Goal: Transaction & Acquisition: Purchase product/service

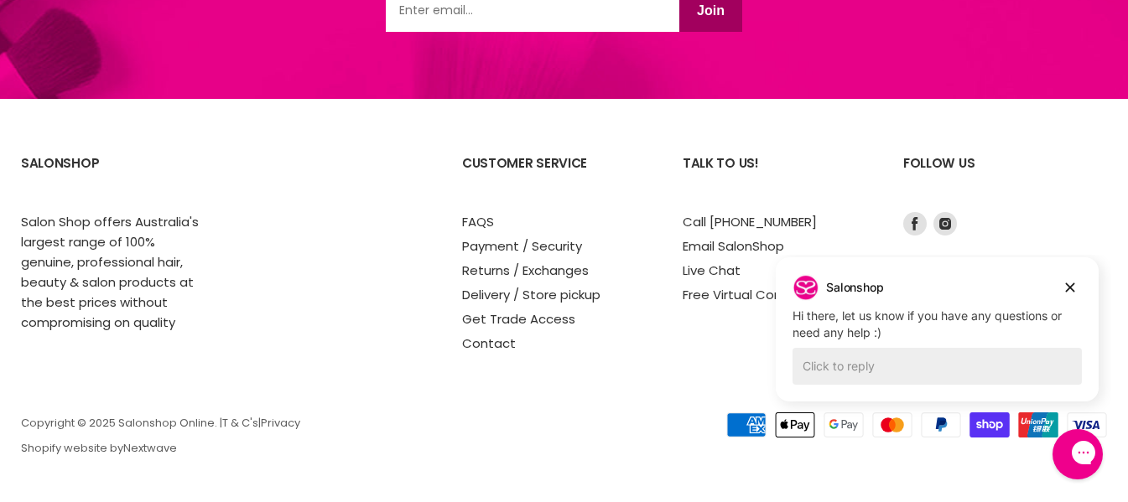
scroll to position [2680, 0]
click at [1072, 284] on icon "Dismiss campaign" at bounding box center [1070, 288] width 17 height 20
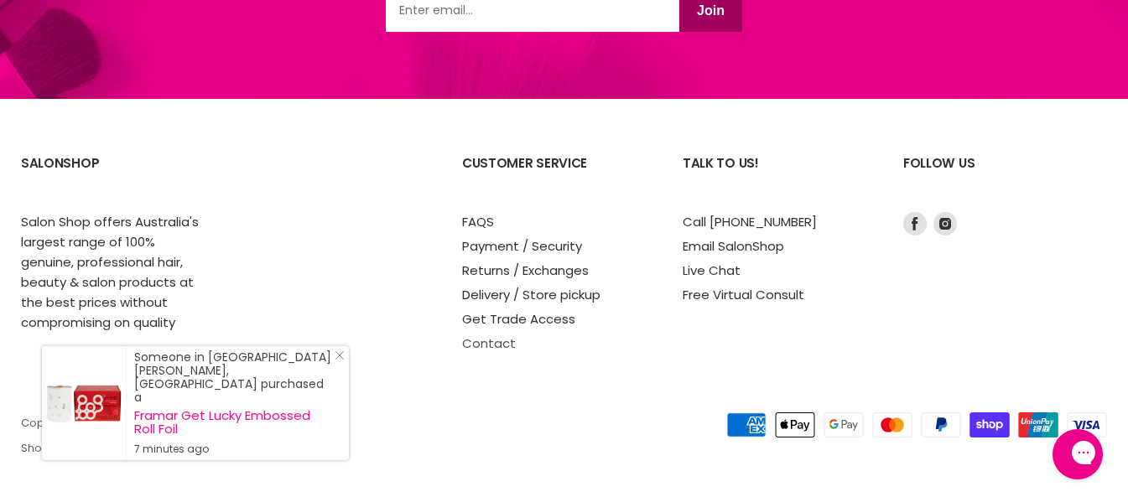
click at [490, 342] on link "Contact" at bounding box center [489, 344] width 54 height 18
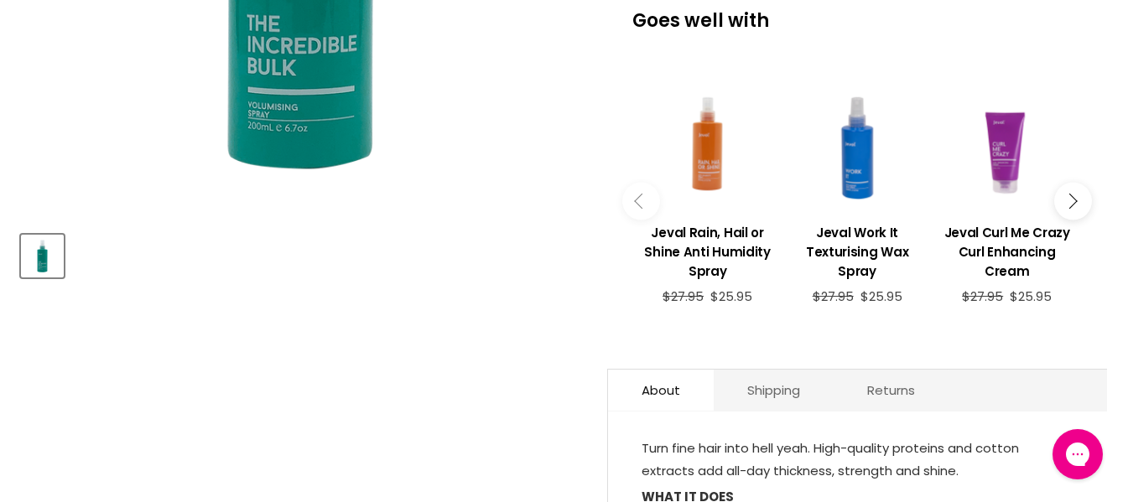
scroll to position [331, 0]
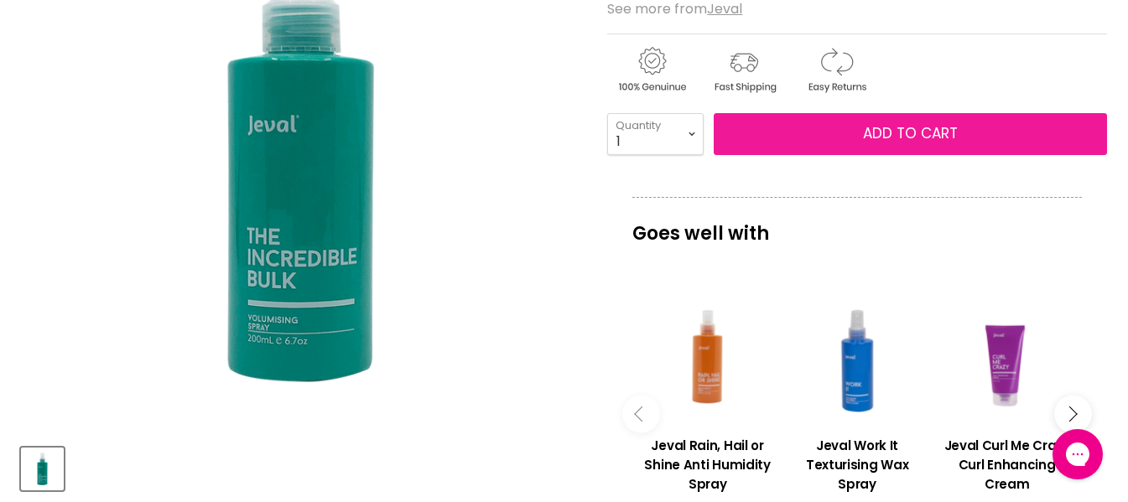
click at [880, 155] on button "Add to cart" at bounding box center [910, 134] width 393 height 42
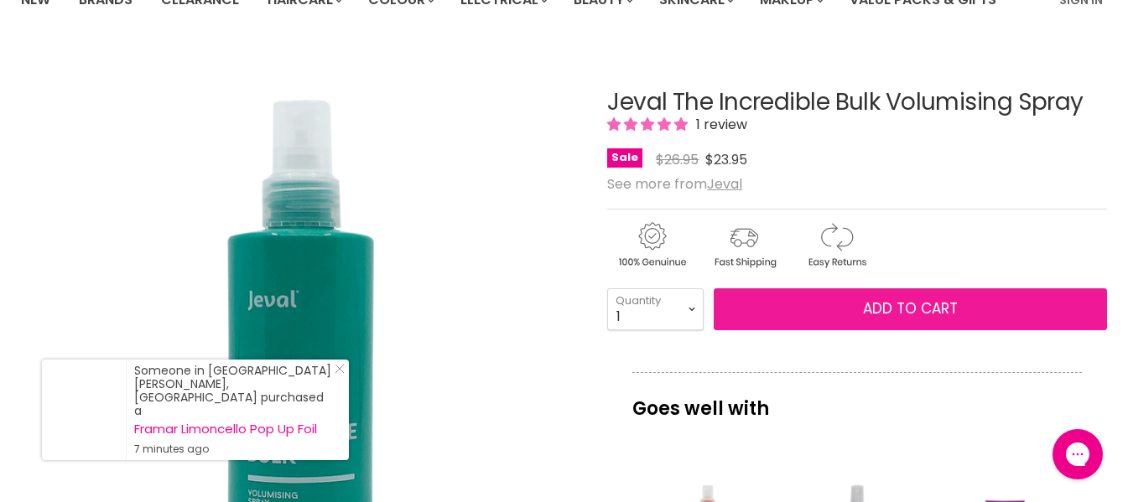
scroll to position [168, 0]
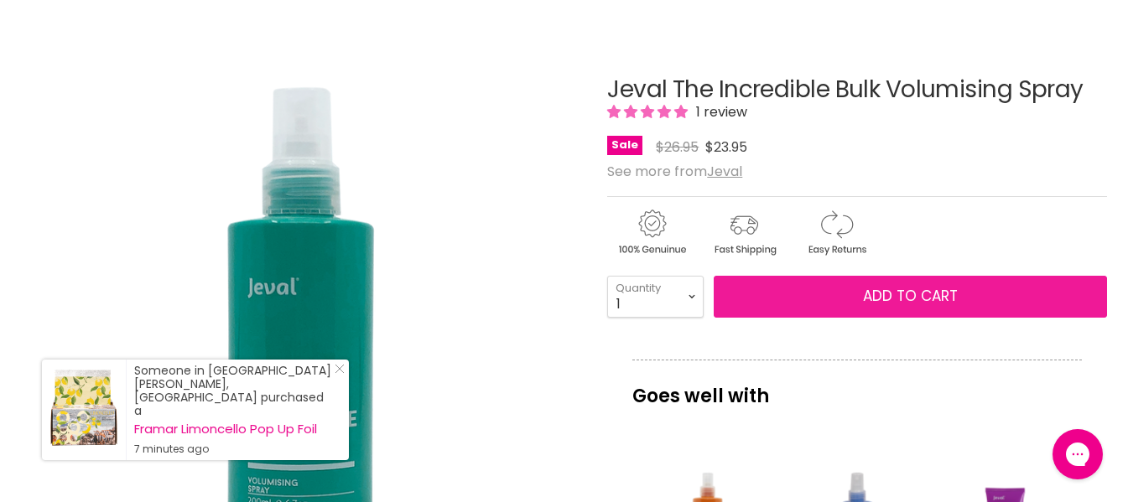
click at [902, 318] on button "Add to cart" at bounding box center [910, 297] width 393 height 42
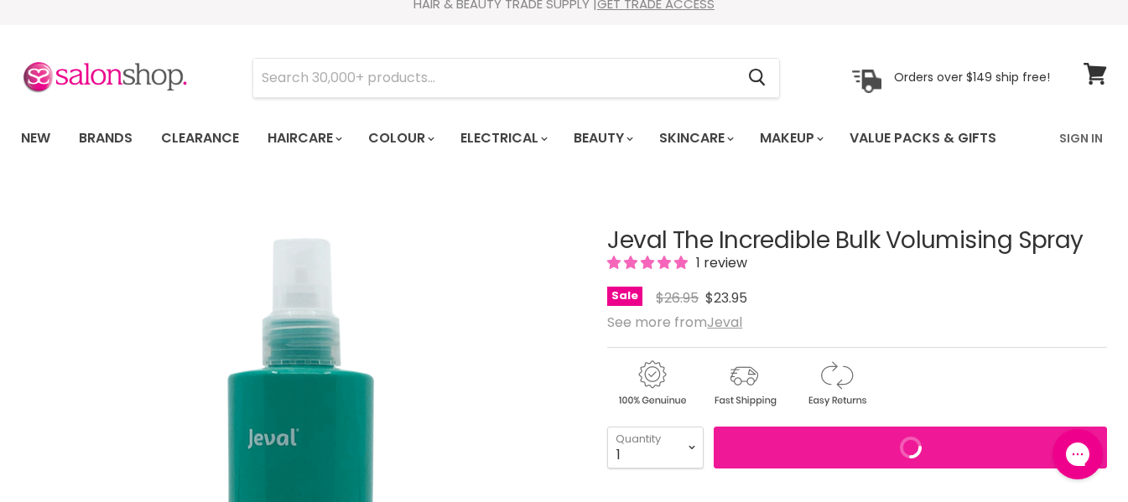
scroll to position [0, 0]
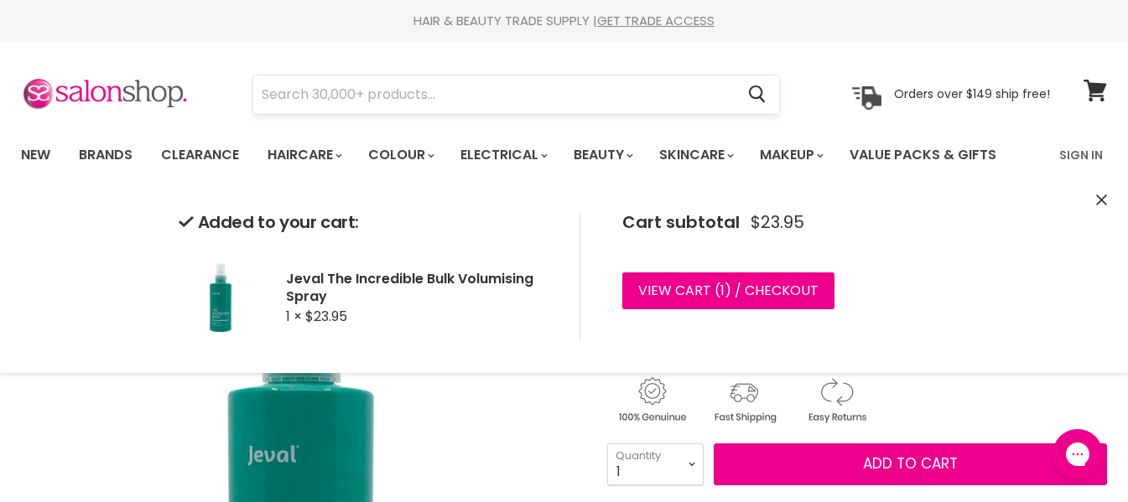
click at [343, 98] on input "Search" at bounding box center [493, 94] width 481 height 39
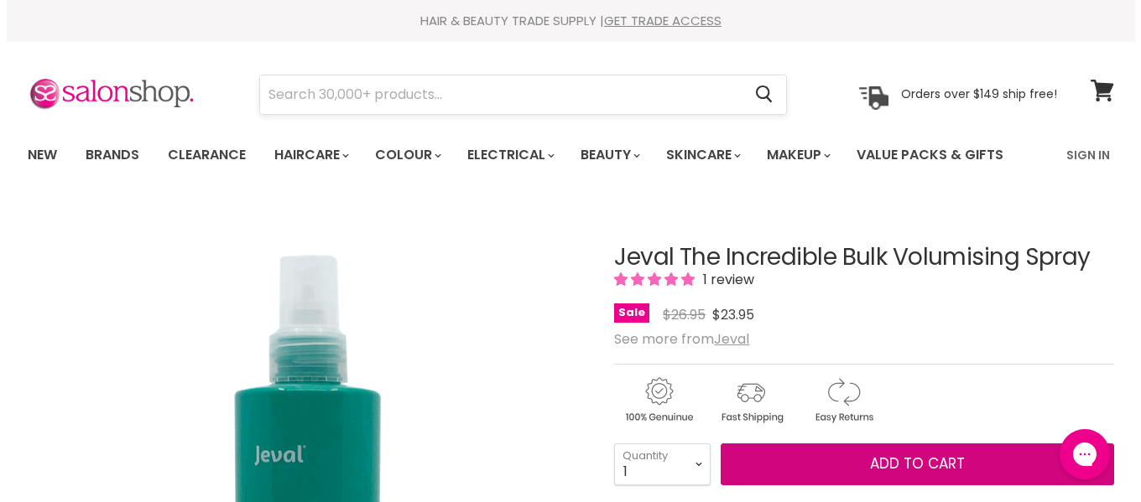
scroll to position [20, 0]
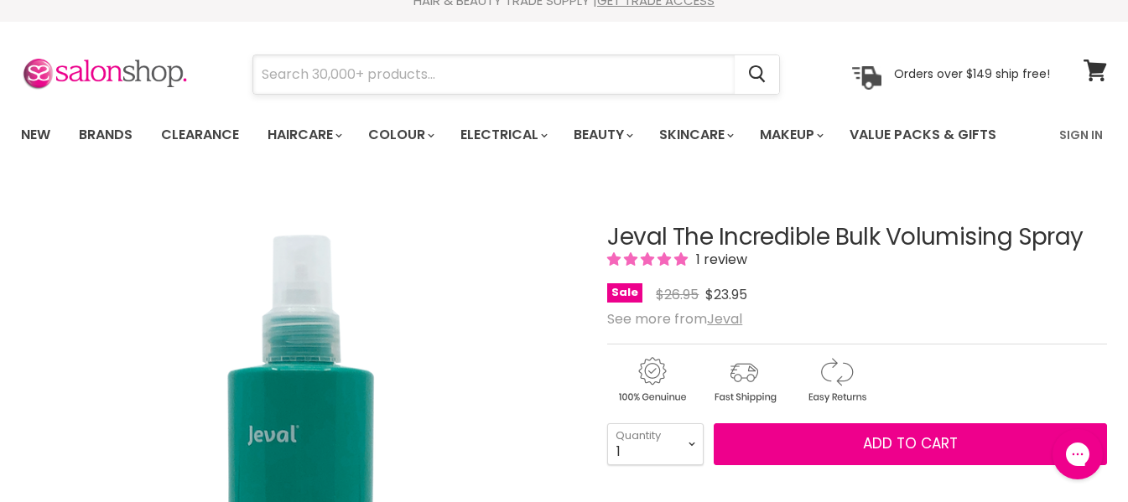
click at [273, 77] on input "Search" at bounding box center [493, 74] width 481 height 39
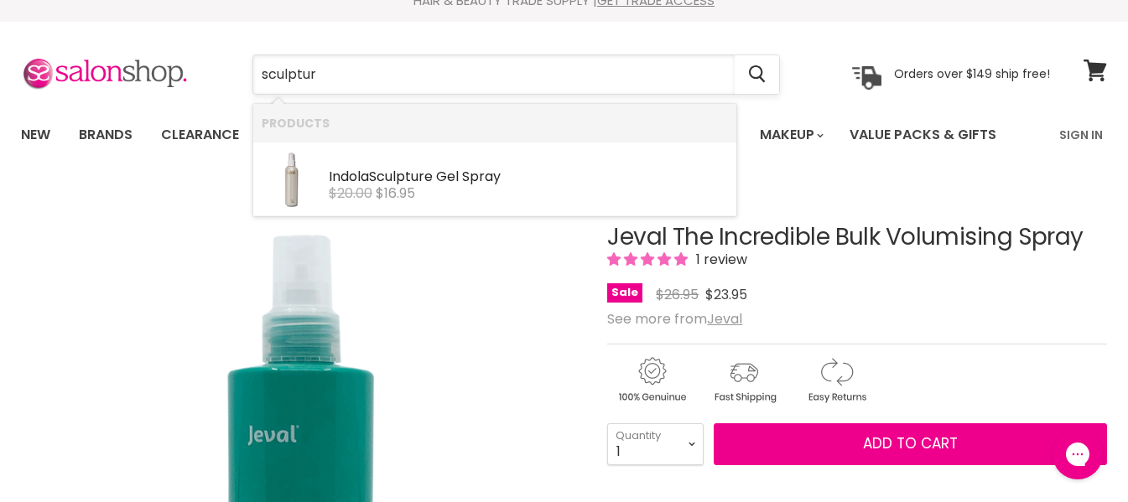
type input "sculpture"
click at [398, 185] on span "$16.95" at bounding box center [395, 193] width 39 height 19
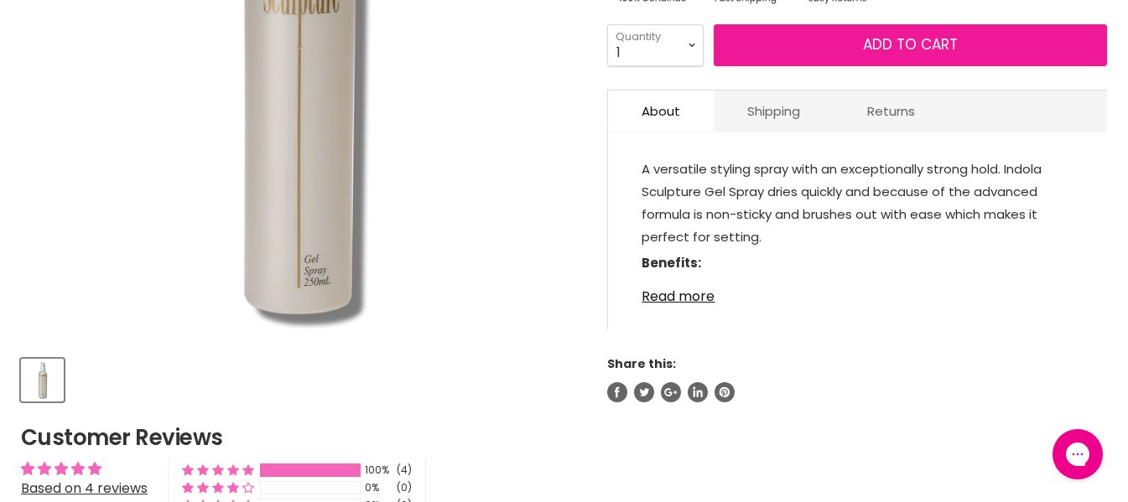
click at [916, 66] on button "Add to cart" at bounding box center [910, 45] width 393 height 42
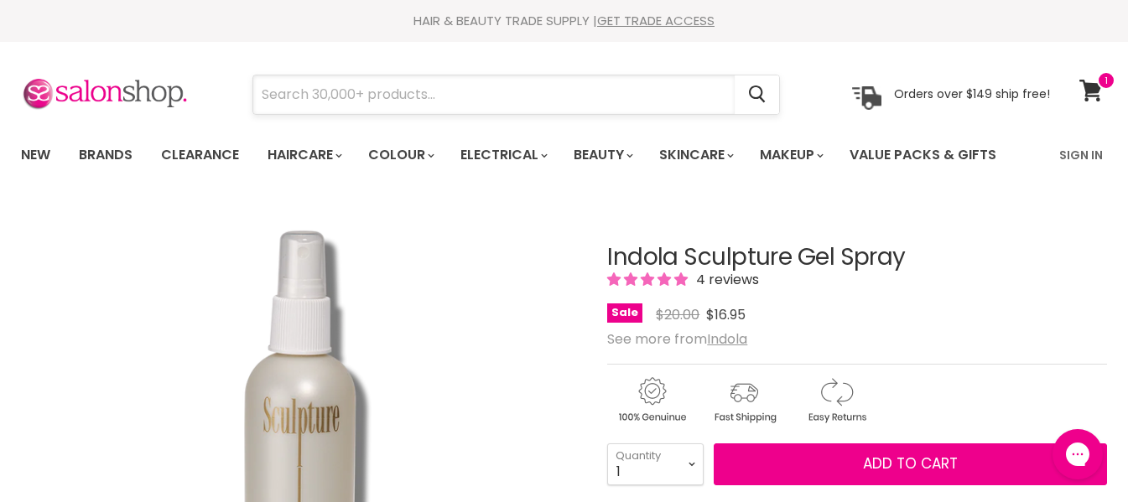
click at [338, 96] on input "Search" at bounding box center [493, 94] width 481 height 39
paste input "St Martins, Guernsey, Channel Islands"
type input "St Martins, Guernsey, Channel Islands"
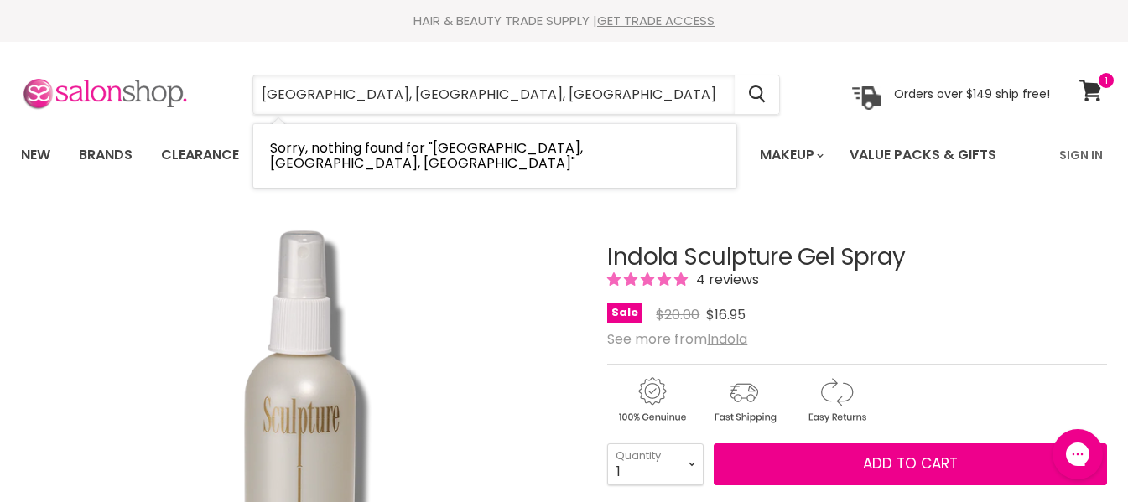
drag, startPoint x: 612, startPoint y: 87, endPoint x: 108, endPoint y: 101, distance: 504.3
click at [108, 101] on div "St Martins, Guernsey, Channel Islands Cancel Orders over $149 ship free!" at bounding box center [535, 94] width 1029 height 39
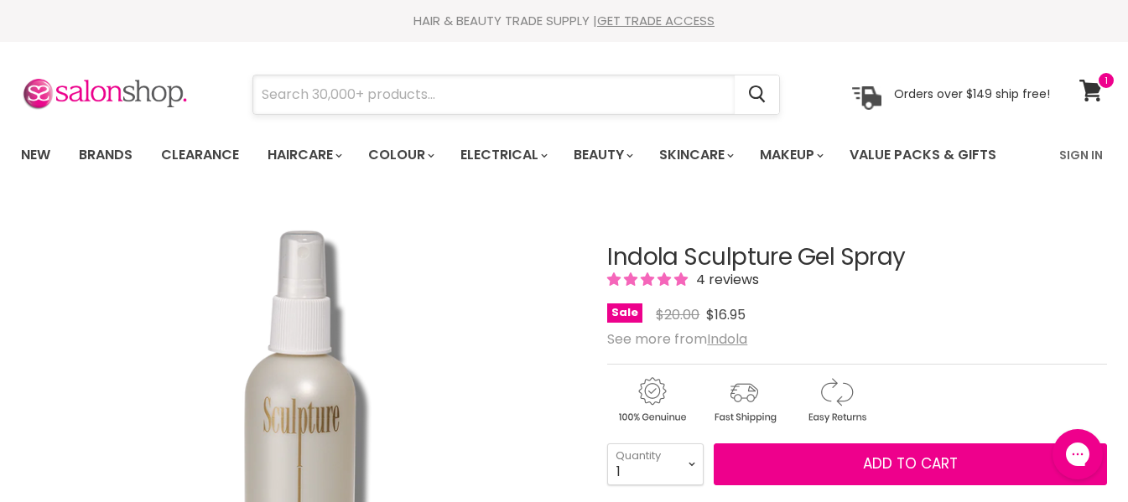
click at [281, 89] on input "Search" at bounding box center [493, 94] width 481 height 39
paste input "Have one to sell? Sell it yourself Share Similar Items Sponsored See all ALMOST…"
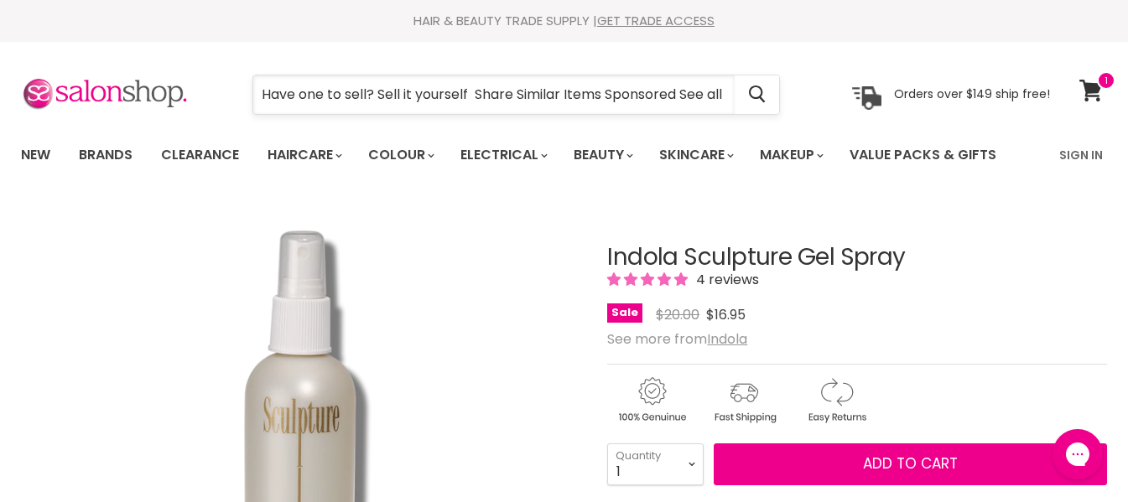
scroll to position [0, 2680]
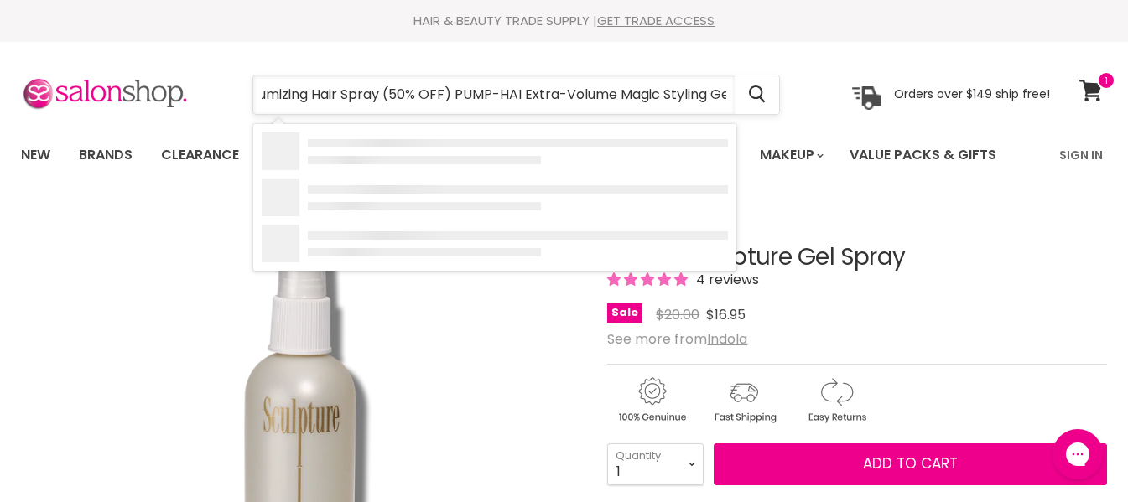
click at [447, 93] on input "Have one to sell? Sell it yourself Share Similar Items Sponsored See all ALMOST…" at bounding box center [493, 94] width 481 height 39
drag, startPoint x: 447, startPoint y: 93, endPoint x: 379, endPoint y: 99, distance: 68.2
click at [379, 99] on input "Have one to sell? Sell it yourself Share Similar Items Sponsored See all ALMOST…" at bounding box center [493, 94] width 481 height 39
drag, startPoint x: 731, startPoint y: 91, endPoint x: 246, endPoint y: 70, distance: 485.3
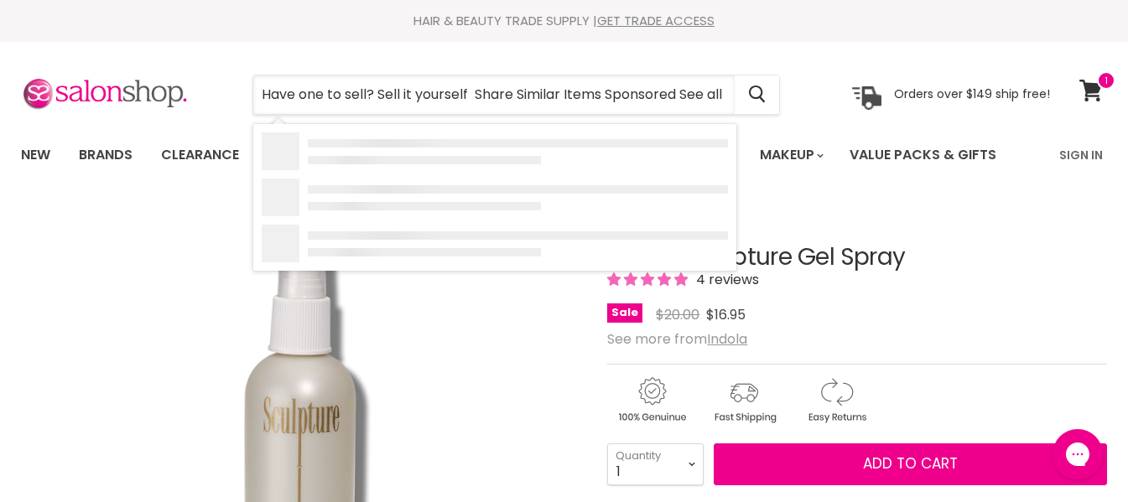
click at [246, 70] on section "Menu Have one to sell? Sell it yourself Share Similar Items Sponsored See all A…" at bounding box center [564, 86] width 1128 height 89
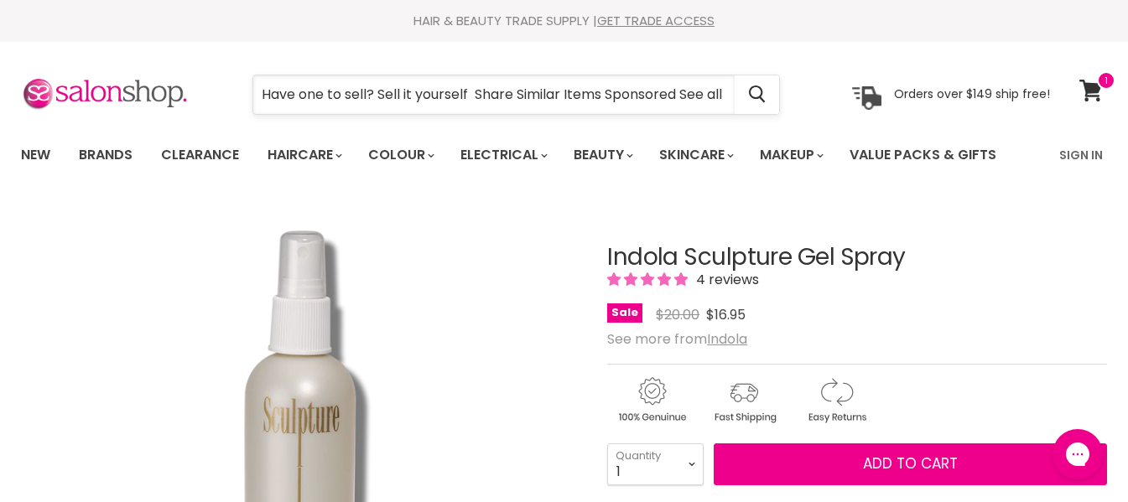
click at [699, 99] on input "Have one to sell? Sell it yourself Share Similar Items Sponsored See all ALMOST…" at bounding box center [493, 94] width 481 height 39
type input "Have one to sell? Sell it yourself Share Similar Items Sponsored See all ALMOST…"
click at [768, 92] on button "Search" at bounding box center [757, 94] width 44 height 39
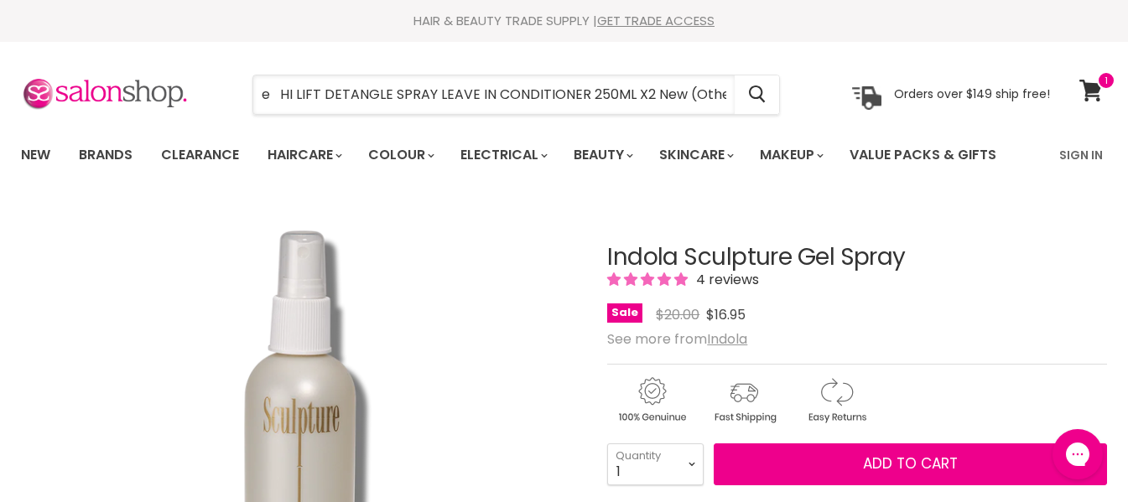
scroll to position [0, 2012]
drag, startPoint x: 257, startPoint y: 94, endPoint x: 878, endPoint y: 86, distance: 621.6
click at [878, 86] on div "Have one to sell? Sell it yourself Share Similar Items Sponsored See all ALMOST…" at bounding box center [535, 94] width 1029 height 39
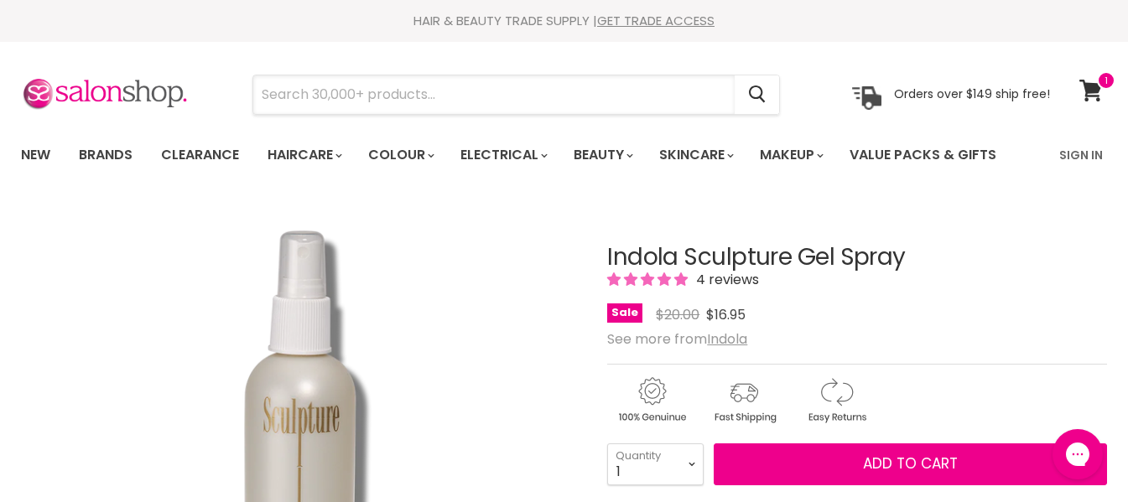
scroll to position [0, 0]
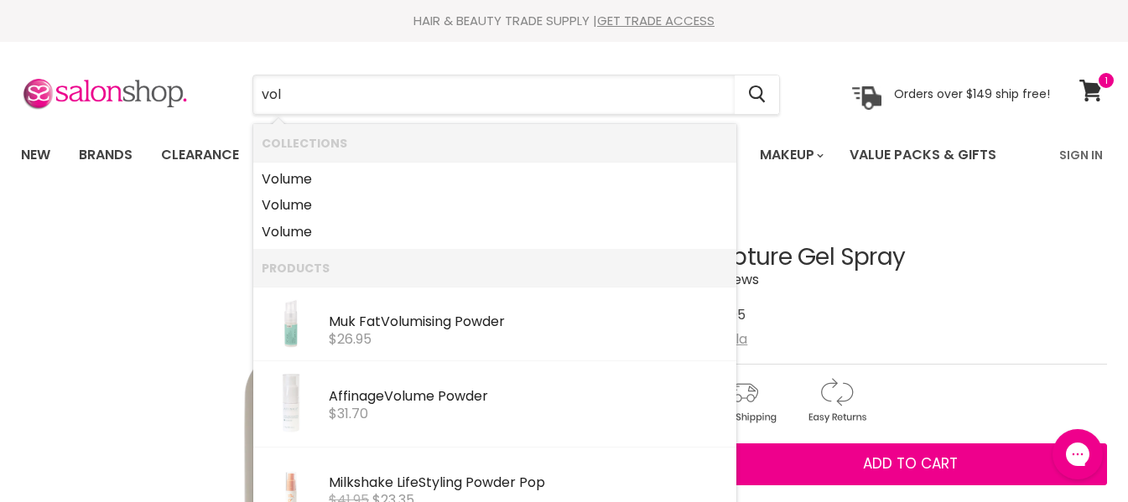
type input "volu"
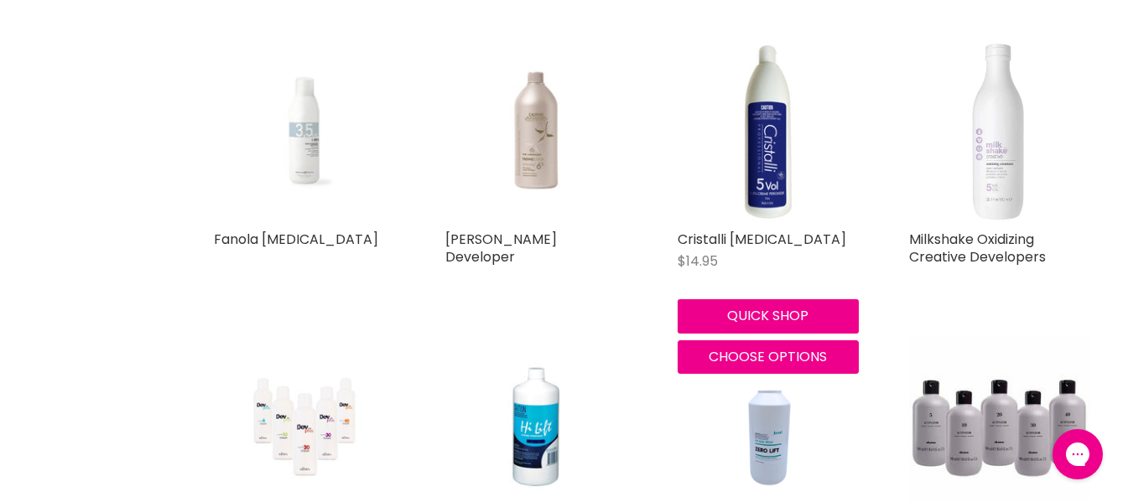
scroll to position [1362, 0]
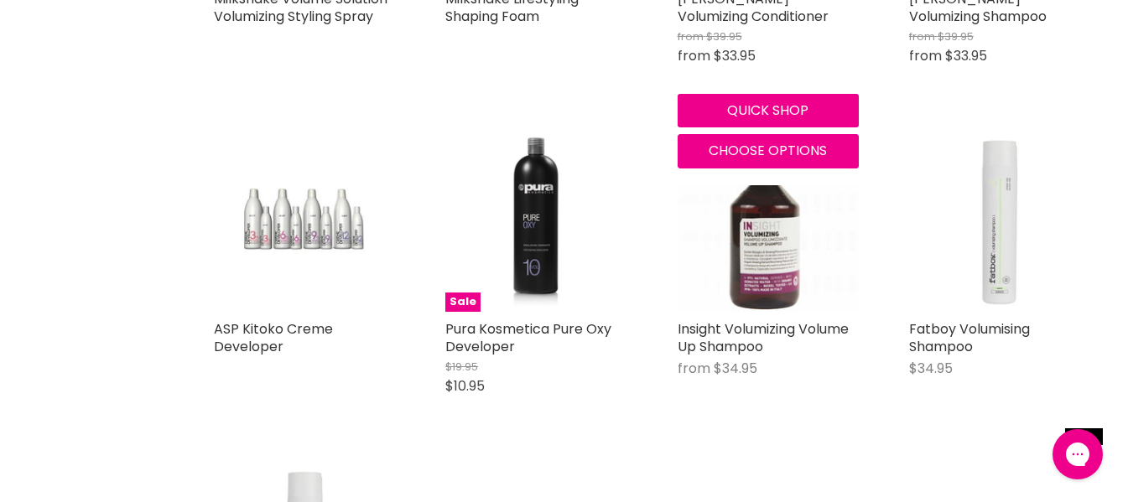
scroll to position [3459, 0]
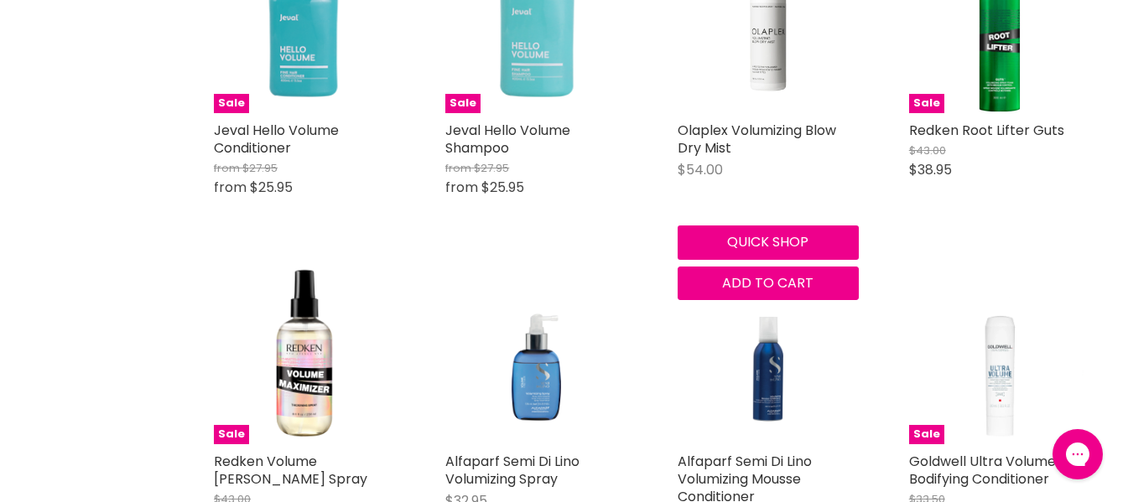
scroll to position [4718, 0]
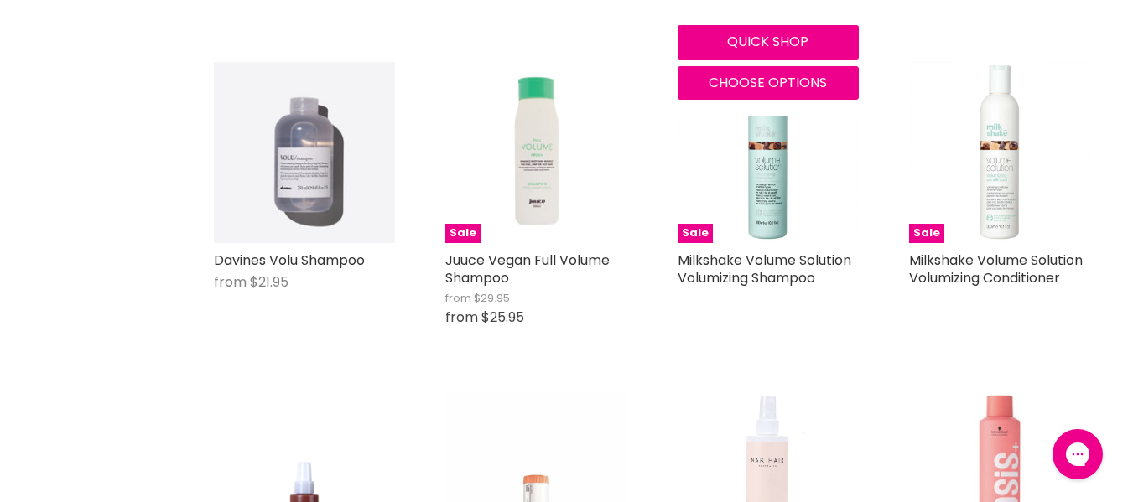
scroll to position [7486, 0]
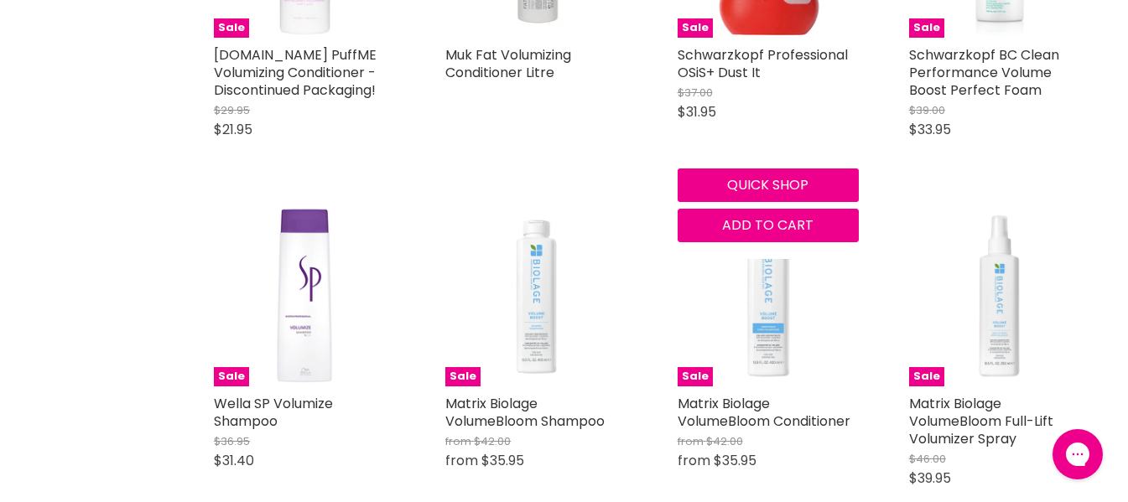
scroll to position [9415, 0]
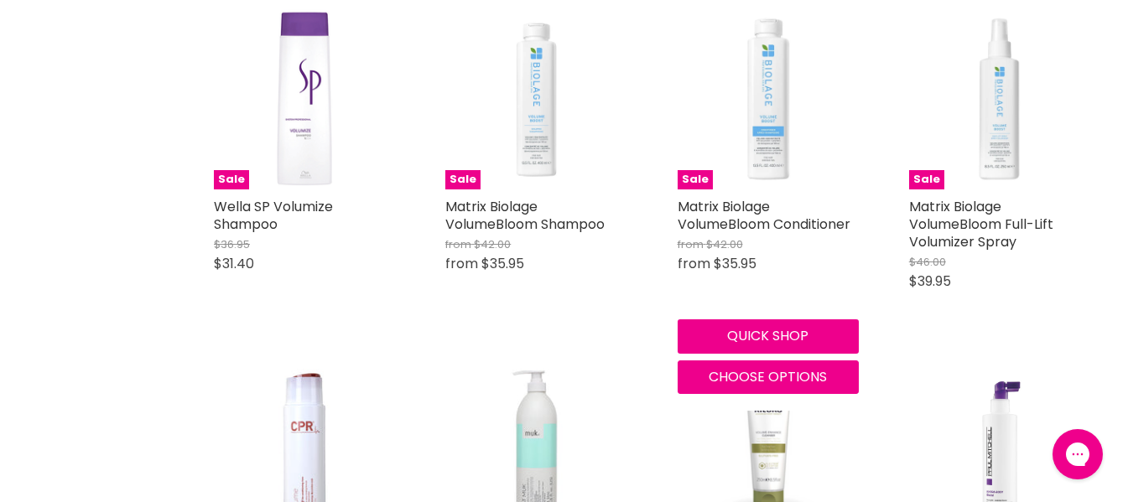
scroll to position [9499, 0]
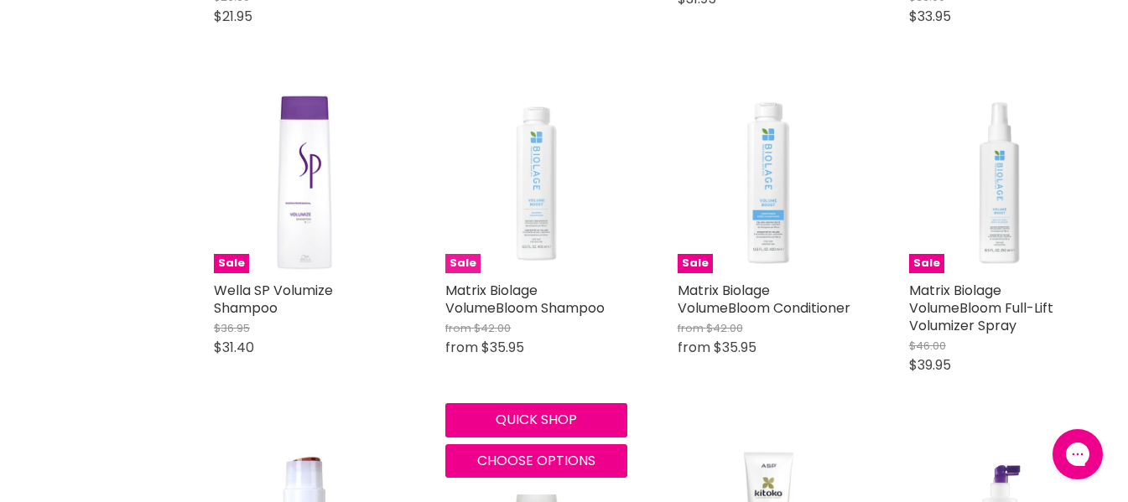
click at [538, 132] on img "Main content" at bounding box center [535, 182] width 181 height 181
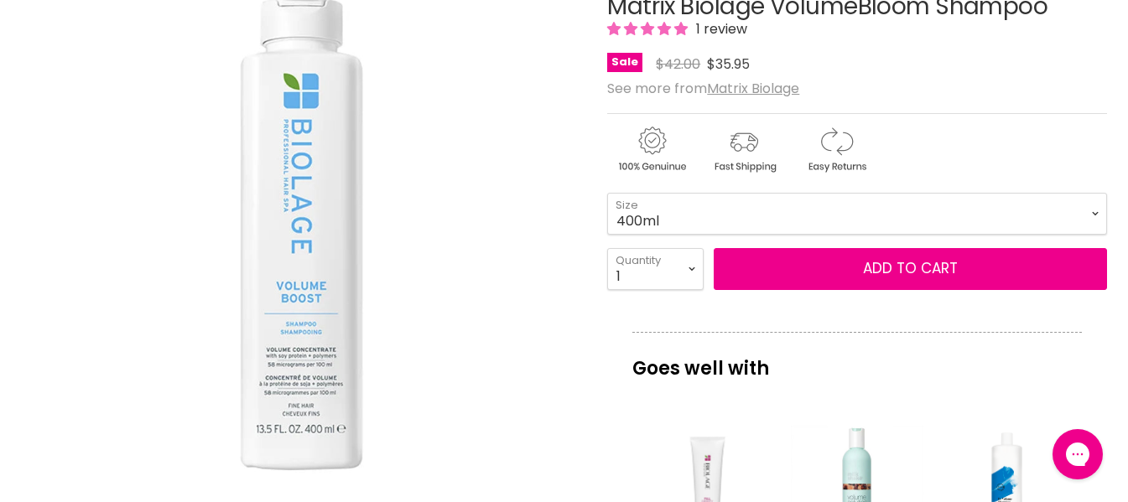
scroll to position [252, 0]
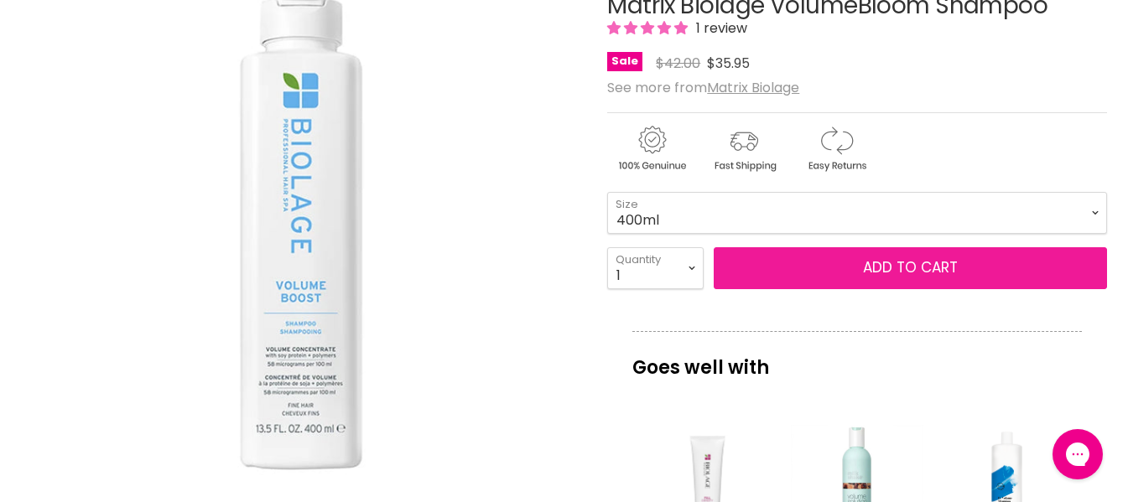
click at [898, 278] on span "Add to cart" at bounding box center [910, 268] width 95 height 20
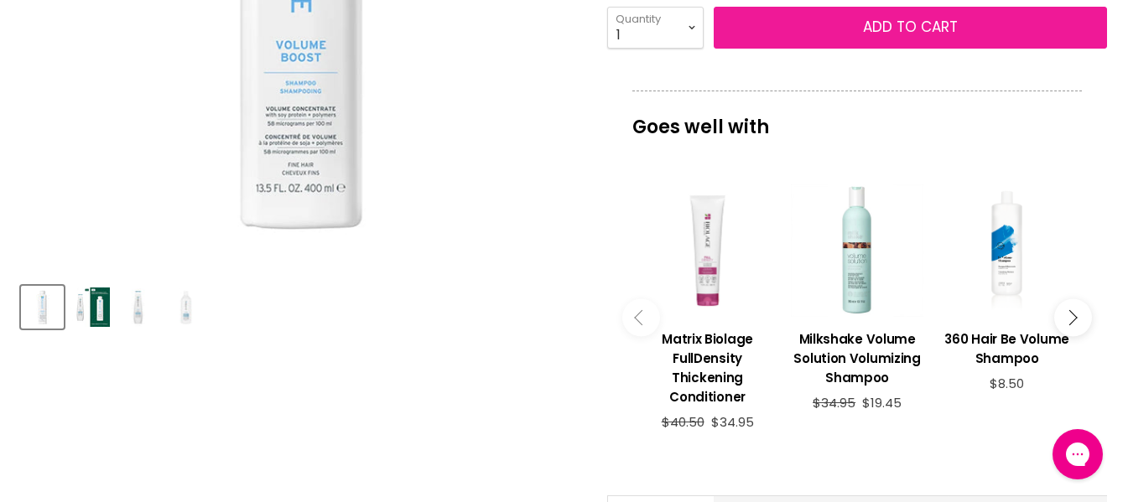
scroll to position [503, 0]
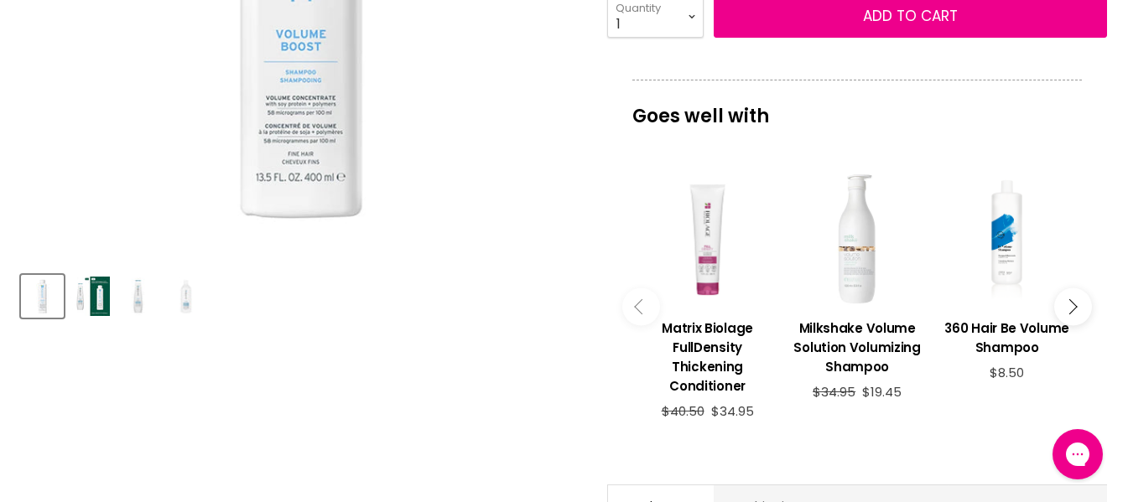
click at [864, 288] on div "Main content" at bounding box center [857, 240] width 133 height 133
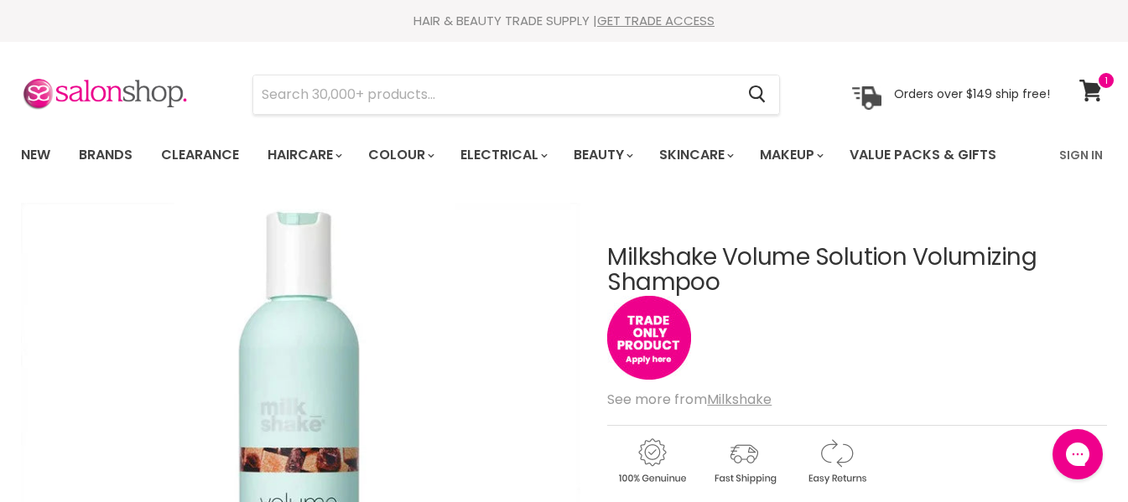
drag, startPoint x: 886, startPoint y: 284, endPoint x: 918, endPoint y: 260, distance: 40.1
click at [918, 260] on h1 "Milkshake Volume Solution Volumizing Shampoo" at bounding box center [857, 271] width 500 height 52
copy h1 "Volumizing Shampoo"
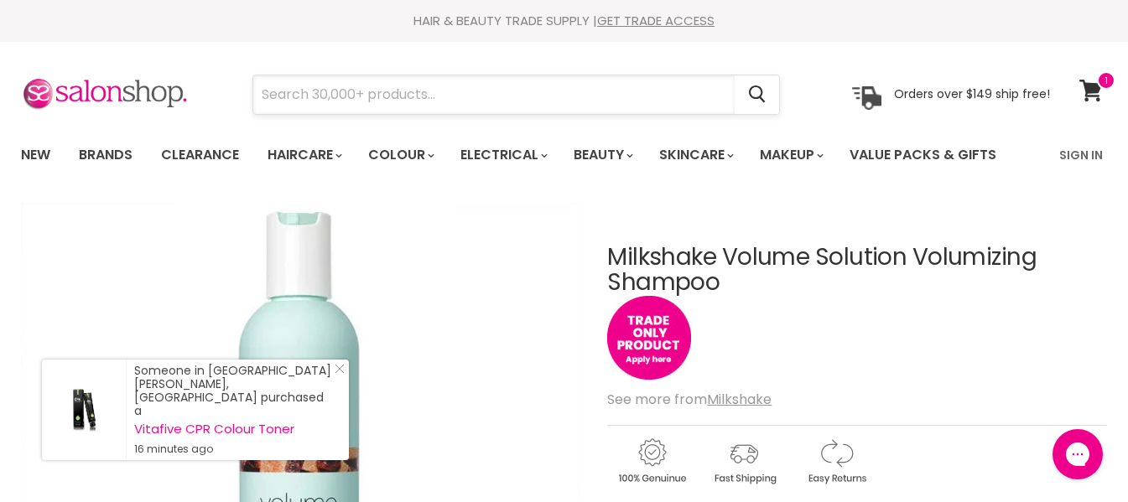
click at [375, 97] on input "Search" at bounding box center [493, 94] width 481 height 39
paste input "Volumizing Shampoo"
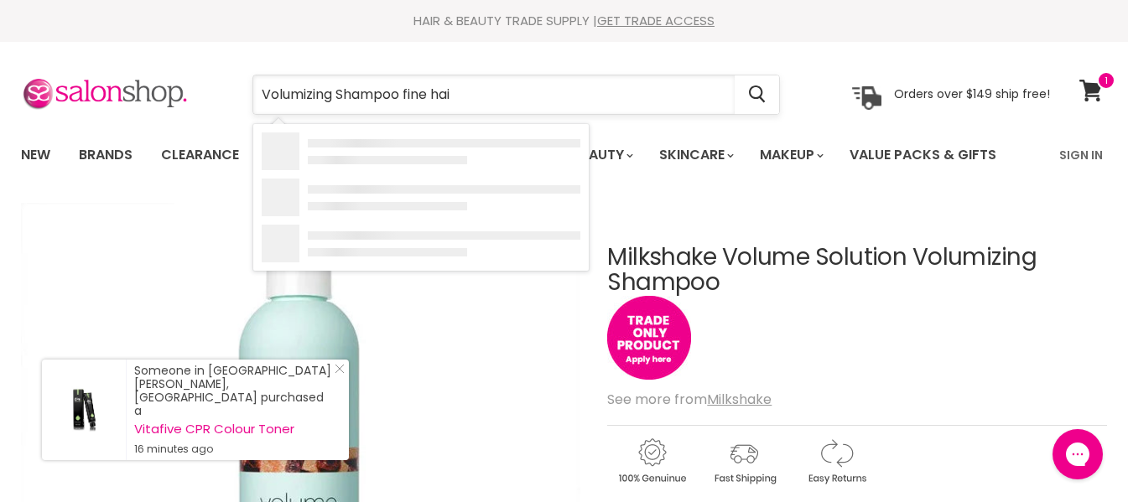
type input "Volumizing Shampoo fine hair"
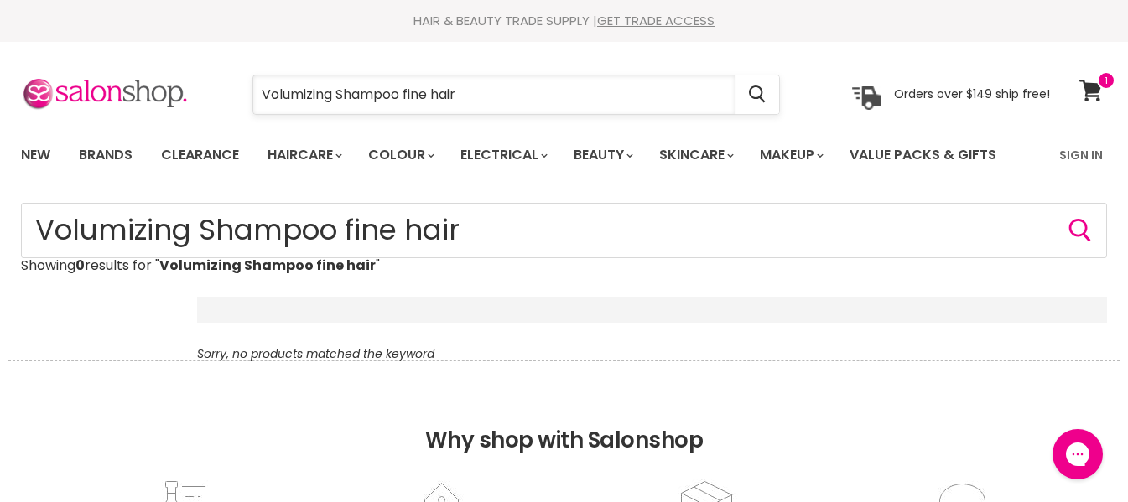
click at [403, 94] on input "Volumizing Shampoo fine hair" at bounding box center [493, 94] width 481 height 39
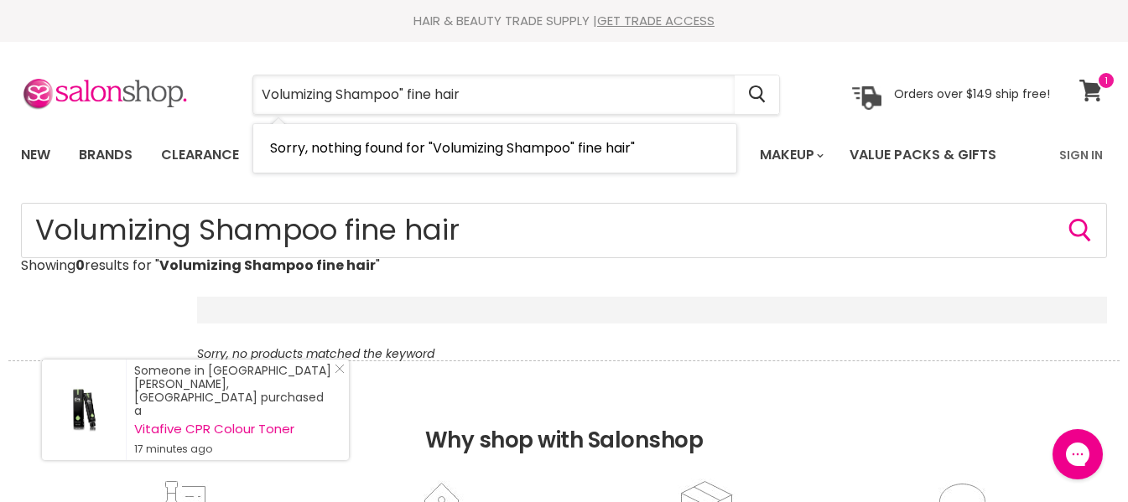
type input "Volumizing Shampoo" fine hair"
click at [1091, 80] on icon at bounding box center [1091, 91] width 23 height 22
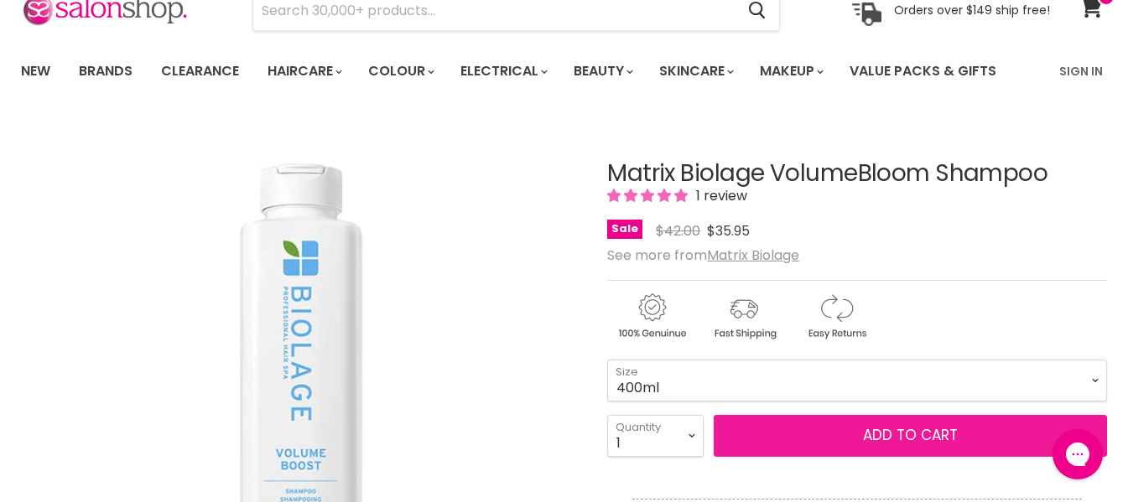
click at [893, 431] on span "Add to cart" at bounding box center [910, 435] width 95 height 20
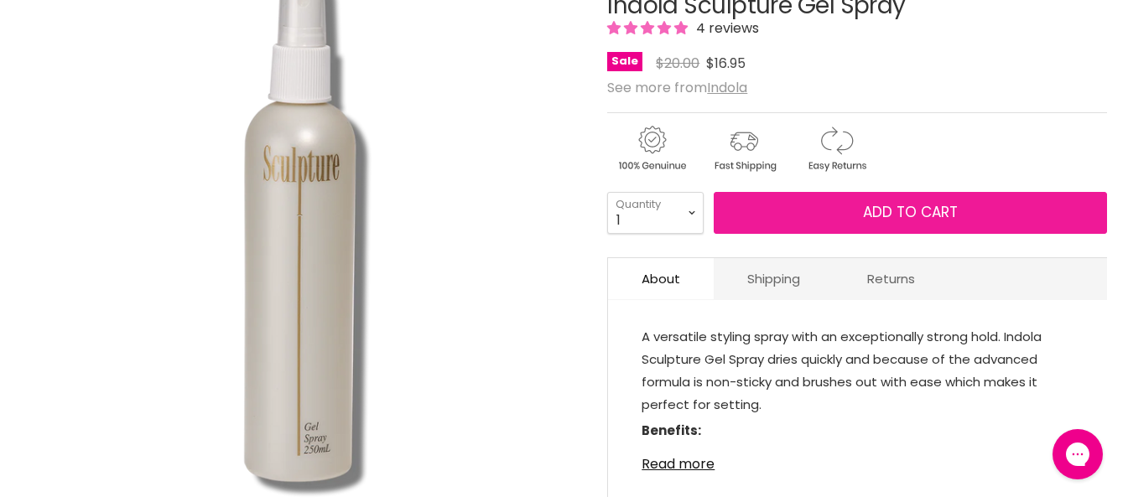
click at [901, 222] on span "Add to cart" at bounding box center [910, 212] width 95 height 20
